Goal: Information Seeking & Learning: Find contact information

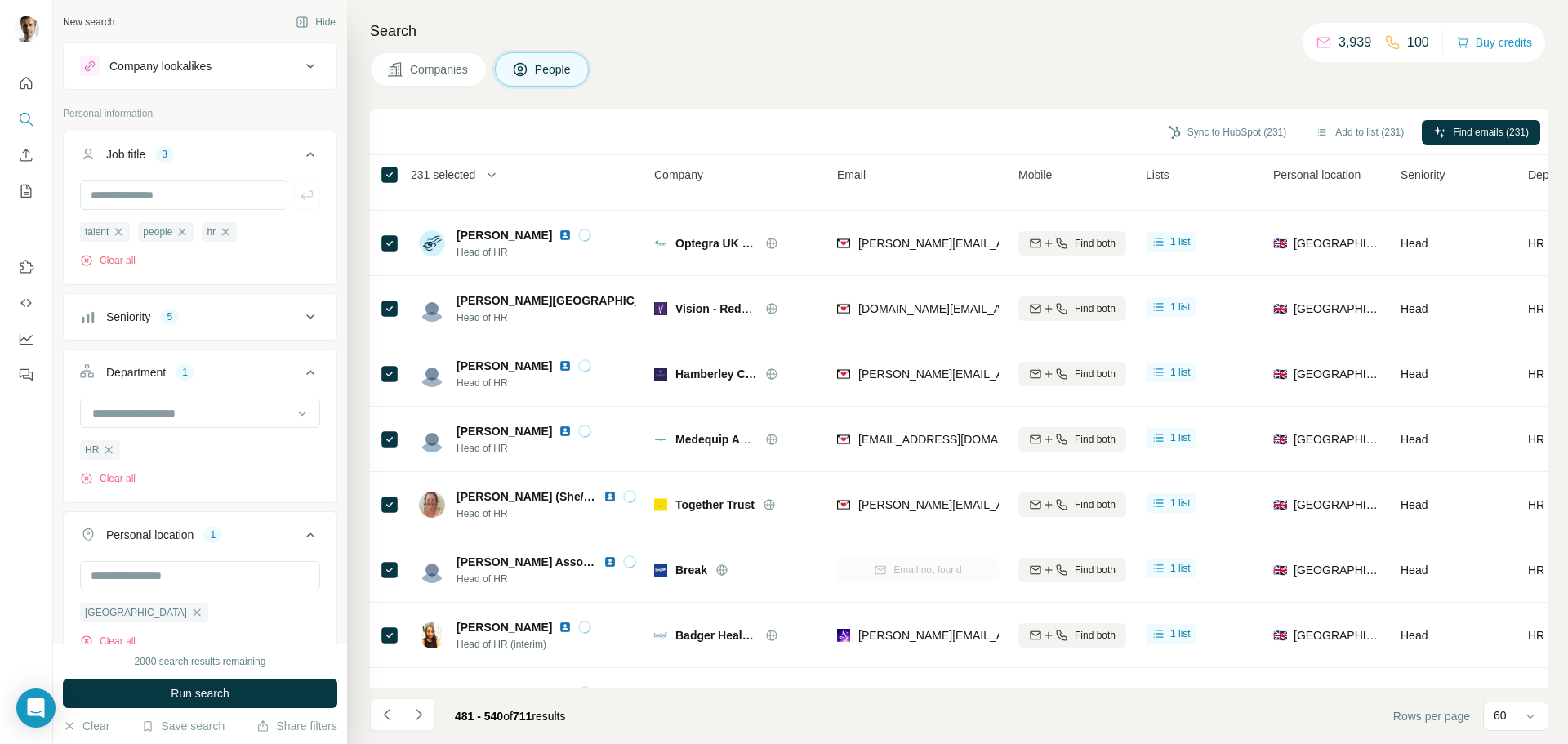
scroll to position [408, 0]
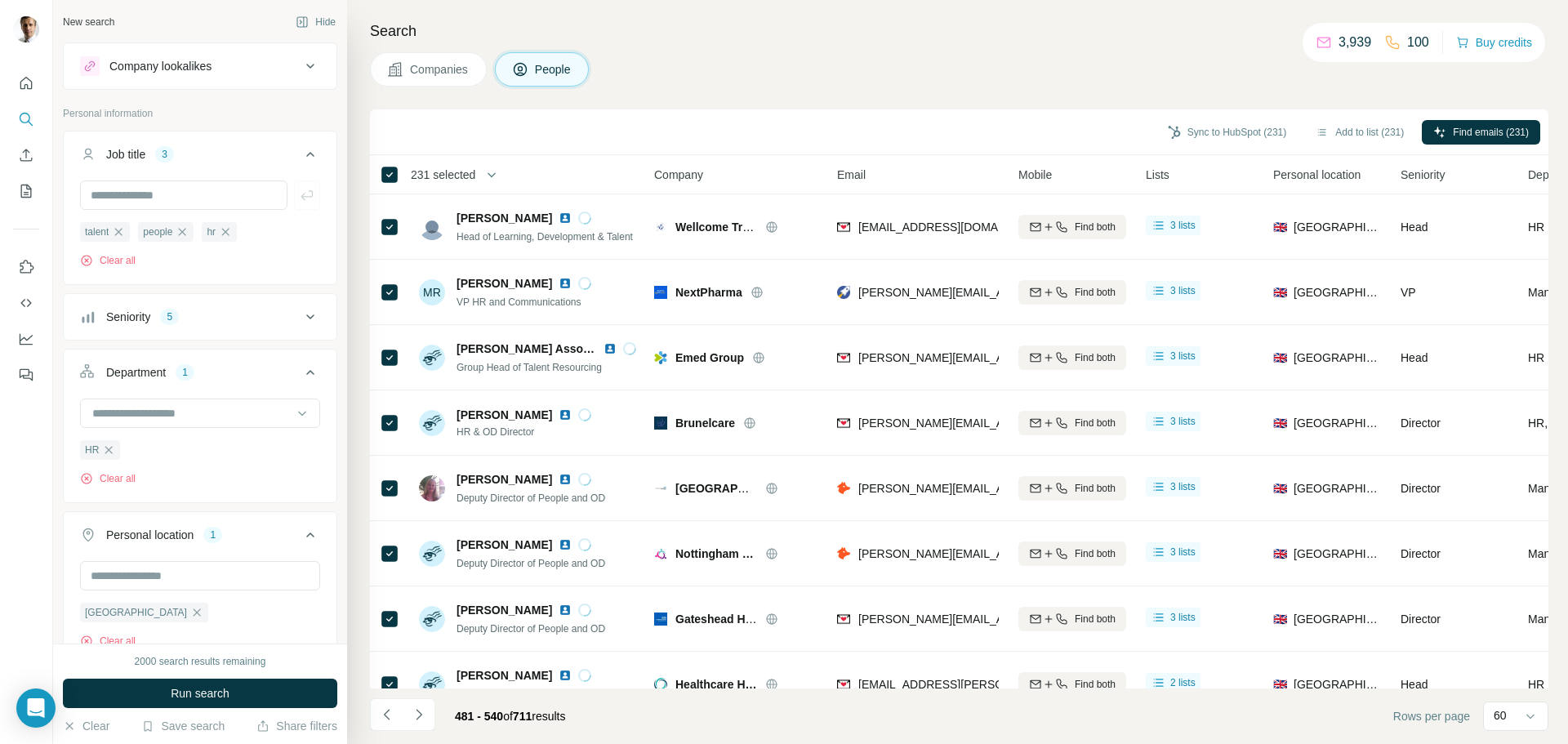
scroll to position [408, 0]
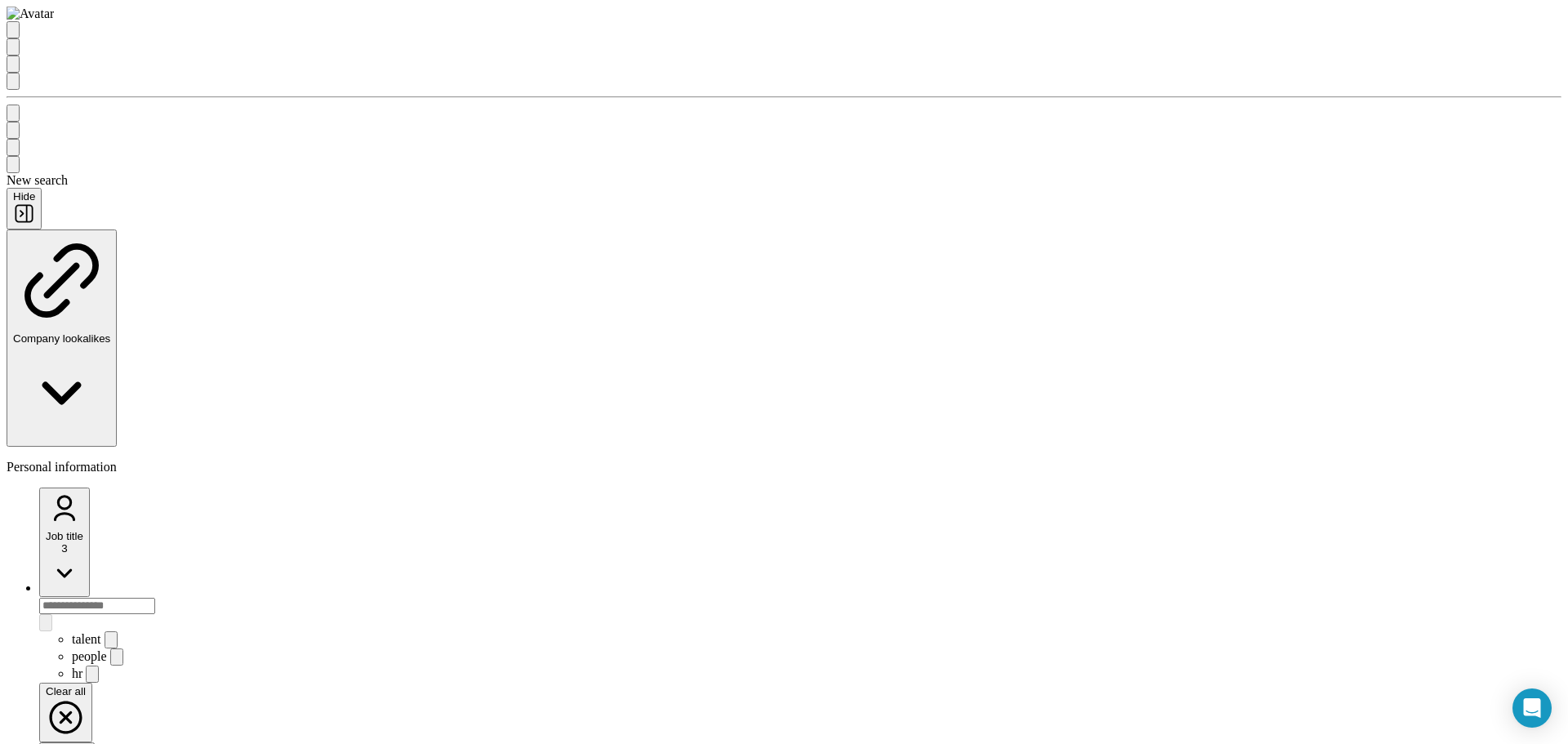
scroll to position [408, 0]
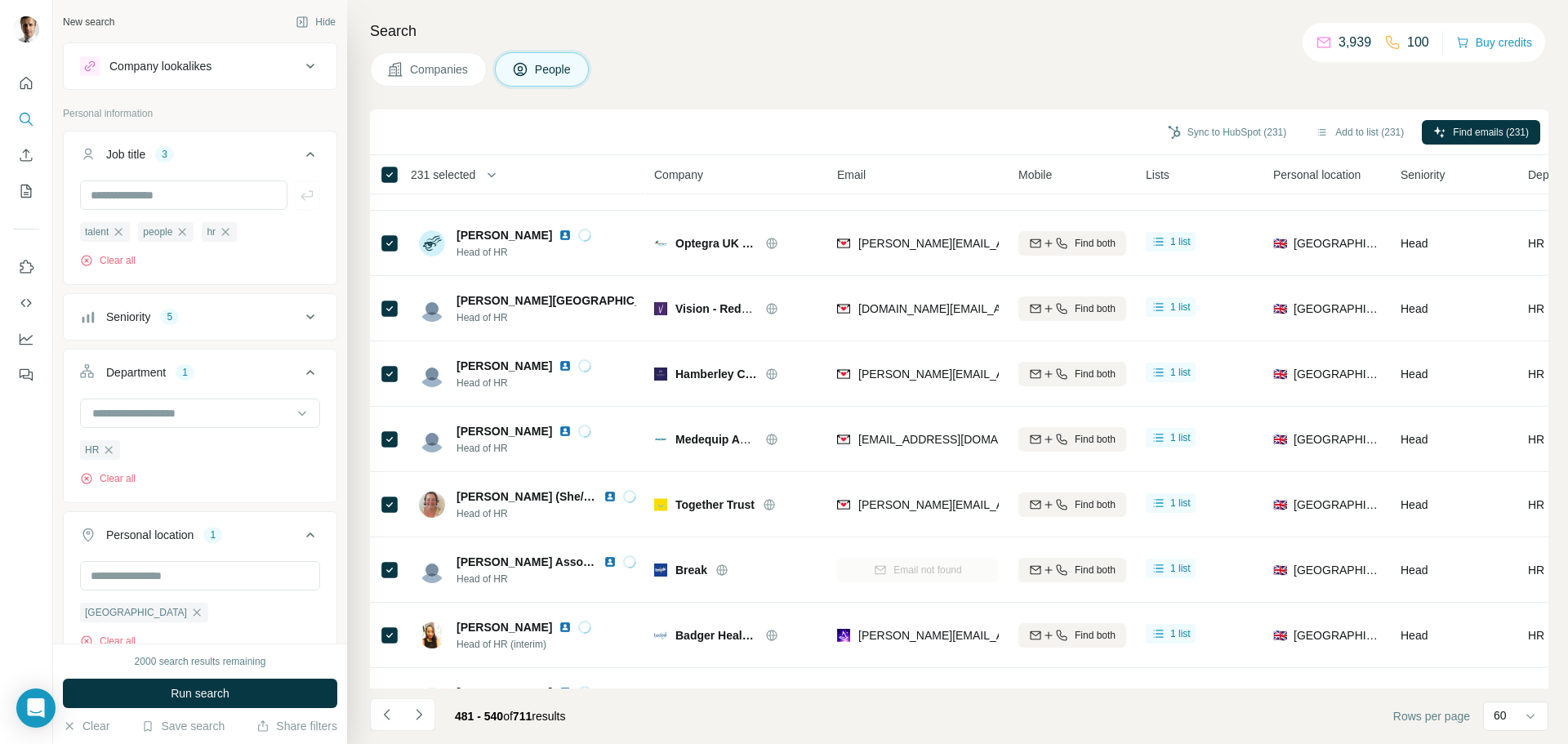
scroll to position [408, 0]
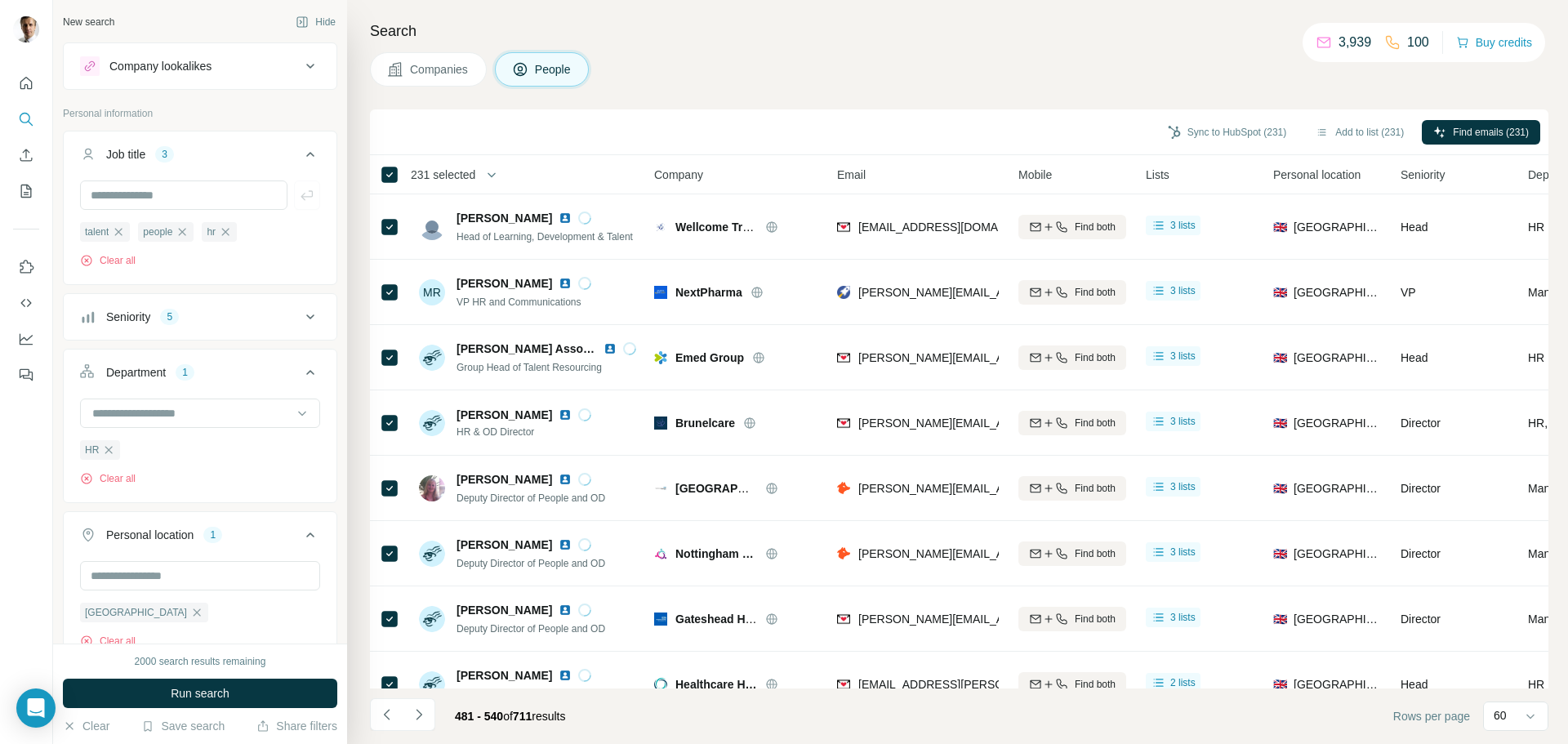
scroll to position [408, 0]
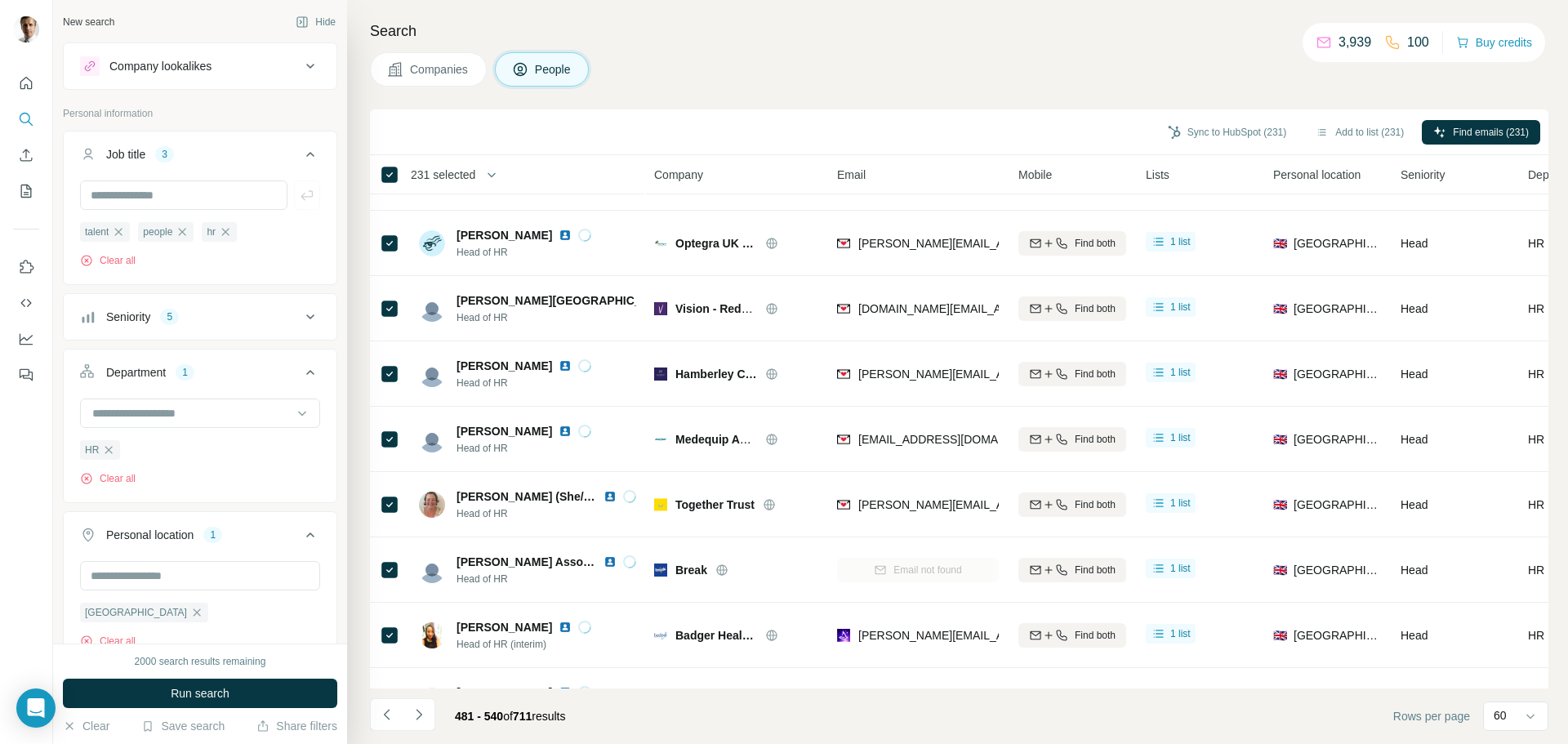
scroll to position [408, 0]
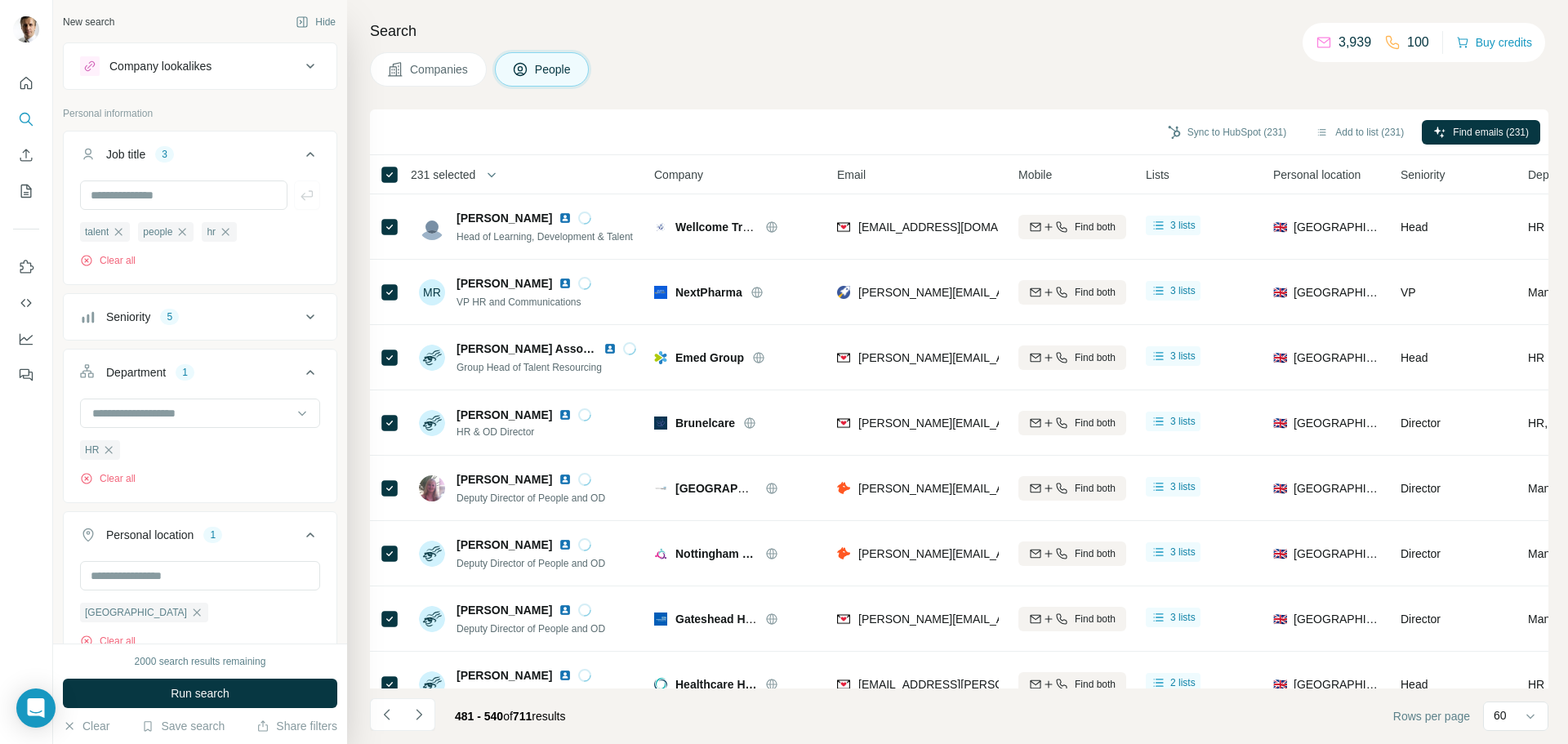
scroll to position [408, 0]
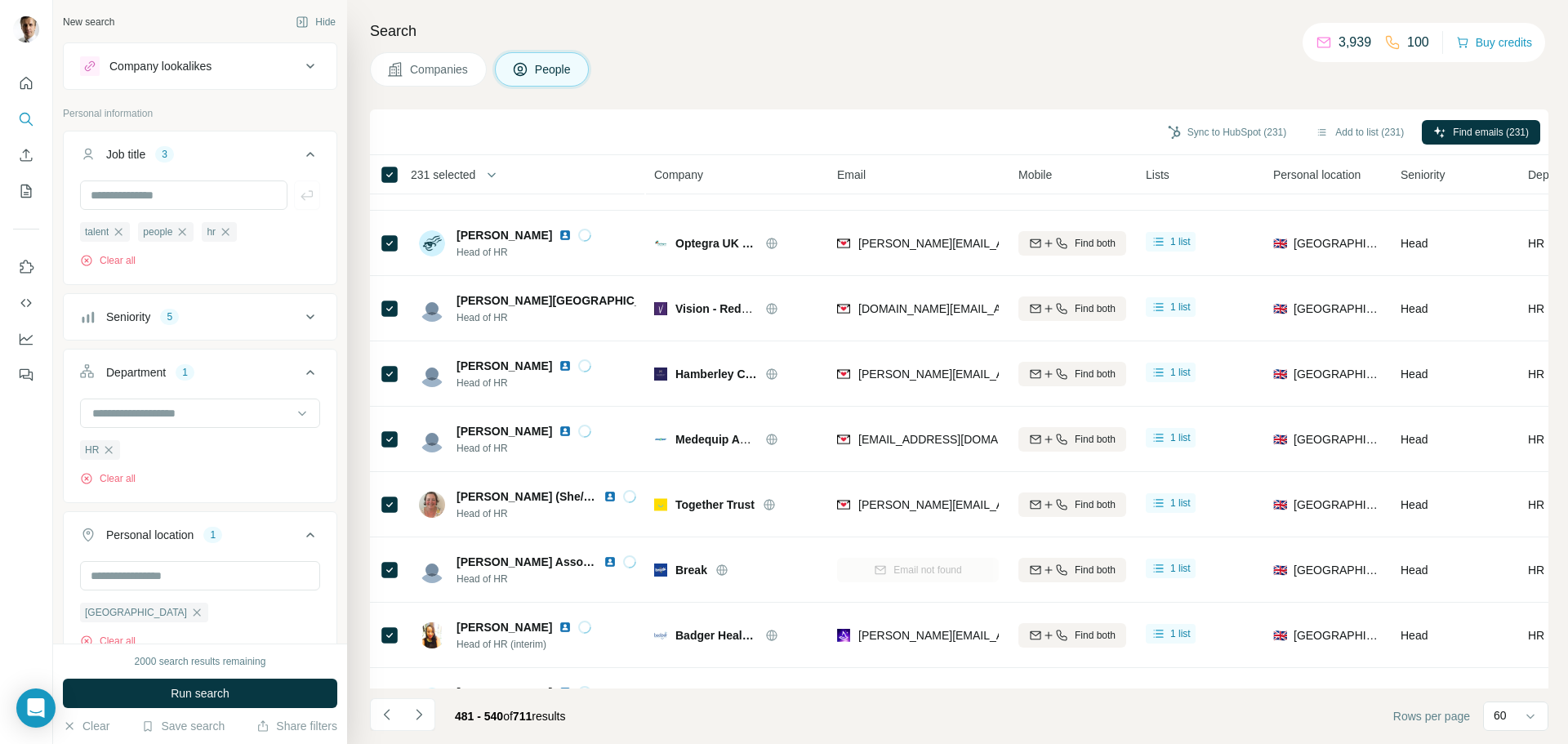
scroll to position [408, 0]
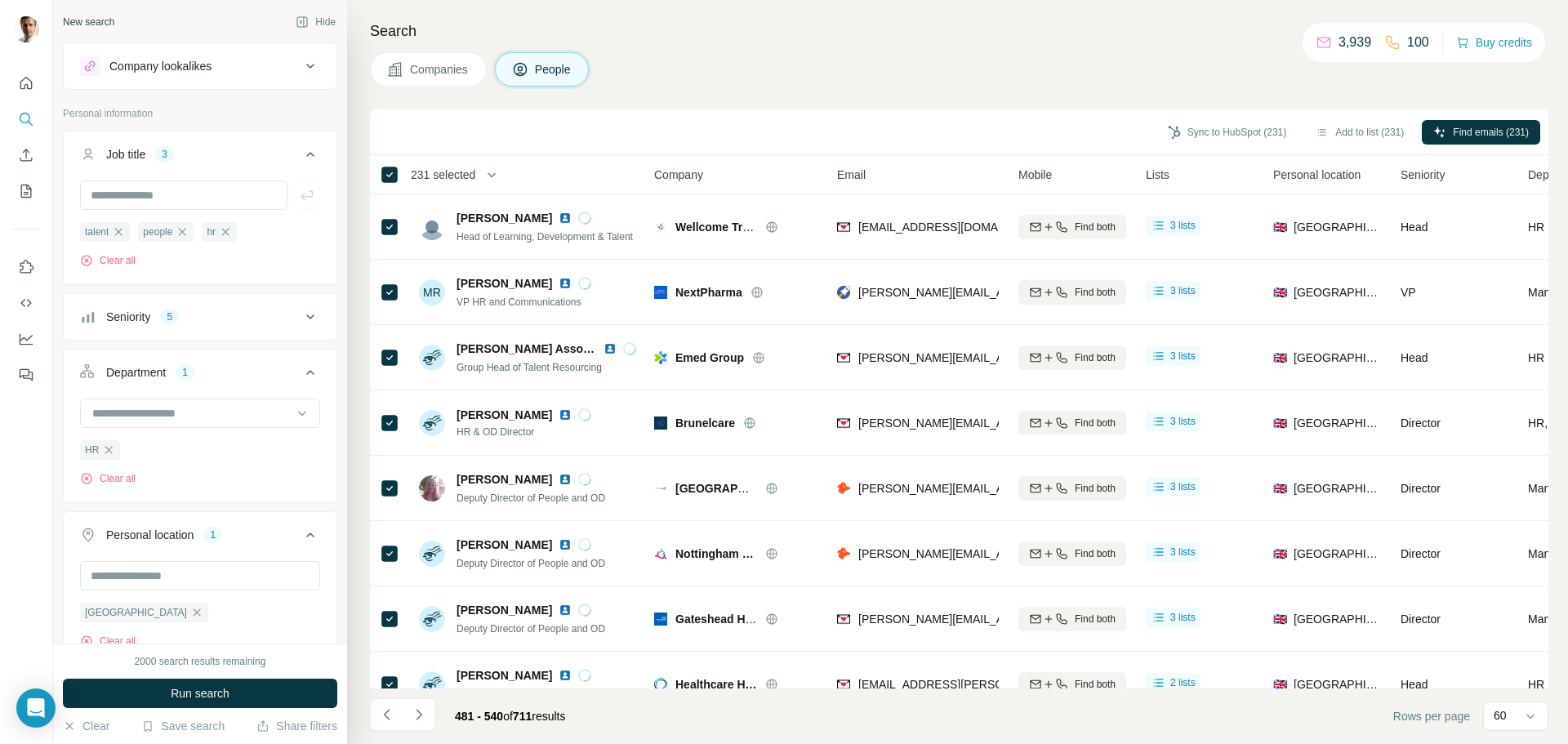
scroll to position [408, 0]
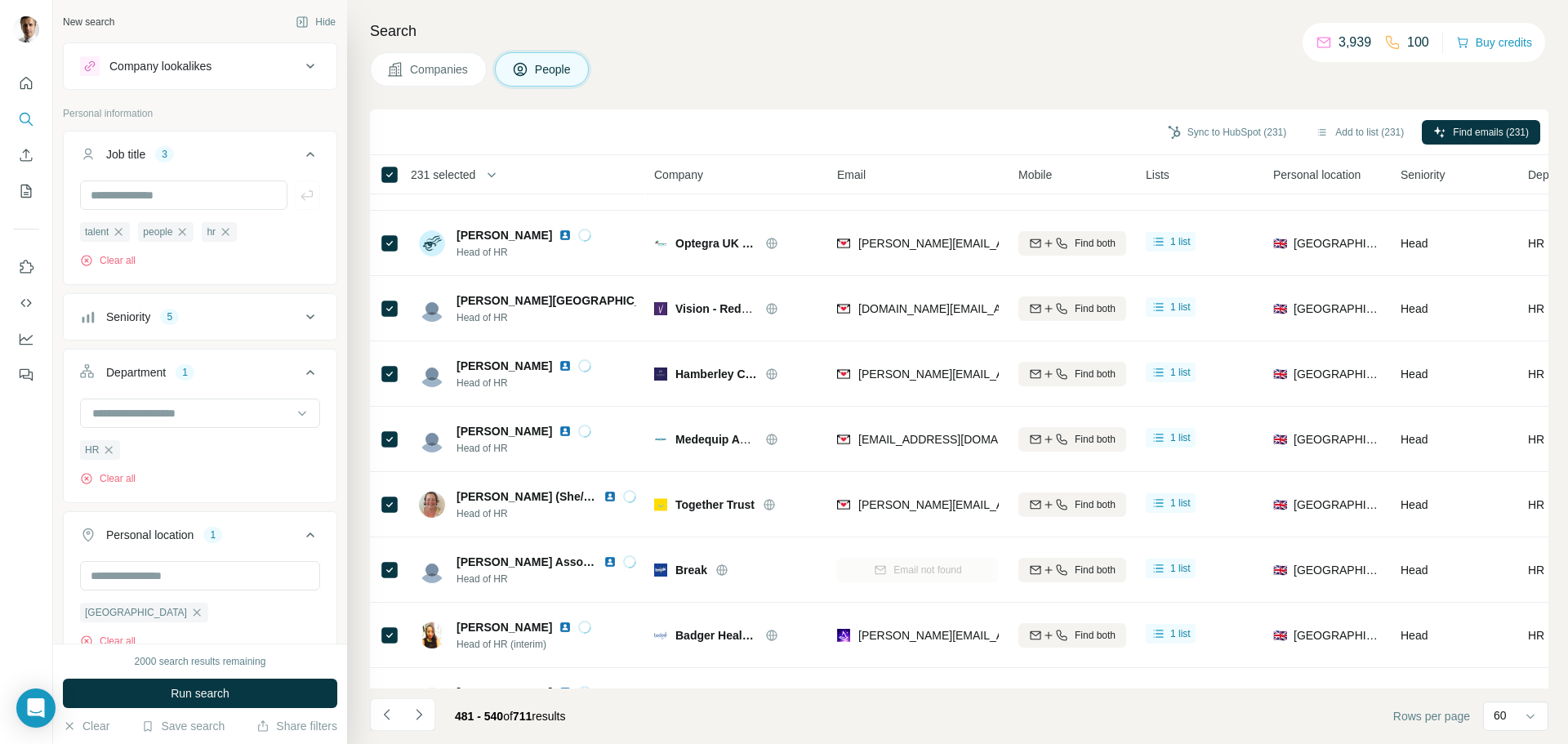
scroll to position [408, 0]
